Goal: Obtain resource: Download file/media

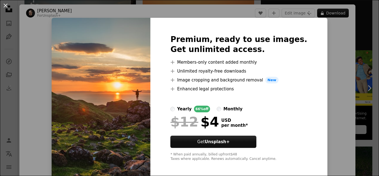
scroll to position [75, 0]
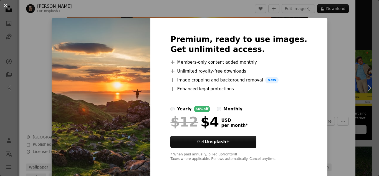
click at [147, 76] on img at bounding box center [101, 98] width 99 height 160
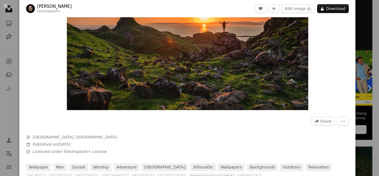
click at [147, 76] on img "Zoom in on this image" at bounding box center [187, 29] width 241 height 161
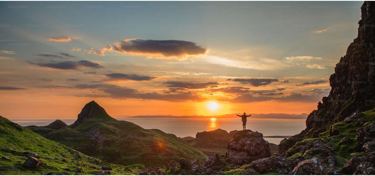
scroll to position [36, 0]
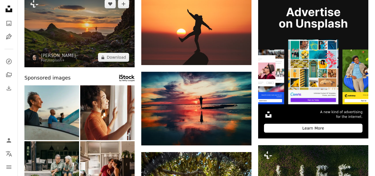
click at [39, 29] on img at bounding box center [79, 30] width 110 height 73
